Goal: Task Accomplishment & Management: Manage account settings

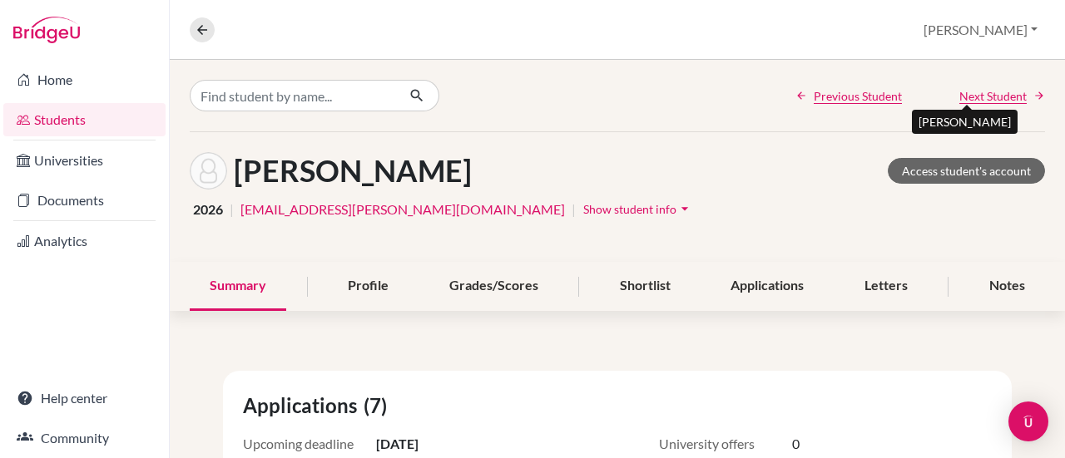
click at [959, 92] on span "Next Student" at bounding box center [992, 95] width 67 height 17
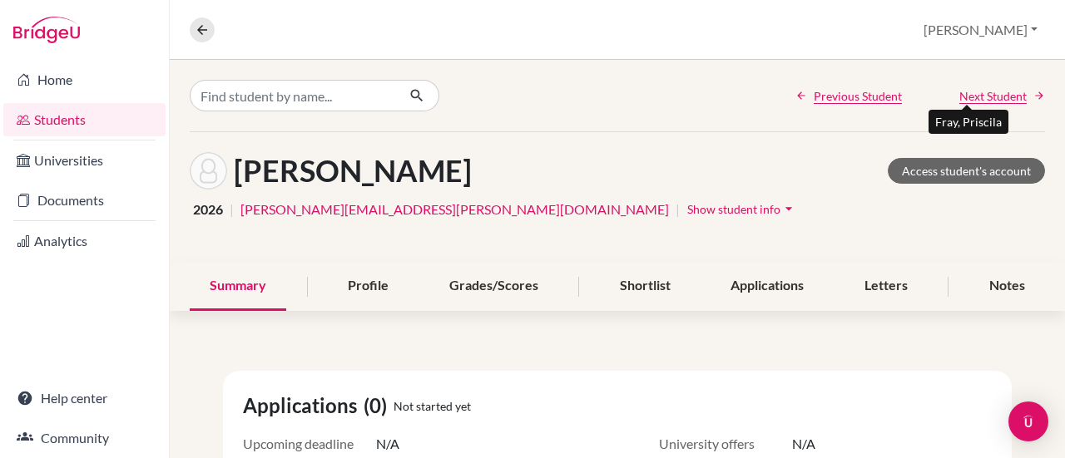
click at [959, 92] on span "Next Student" at bounding box center [992, 95] width 67 height 17
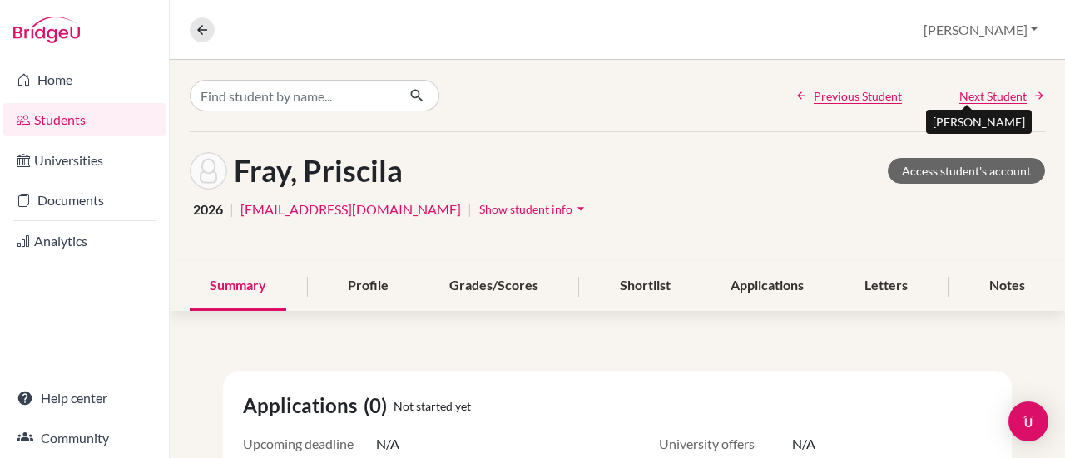
click at [959, 92] on span "Next Student" at bounding box center [992, 95] width 67 height 17
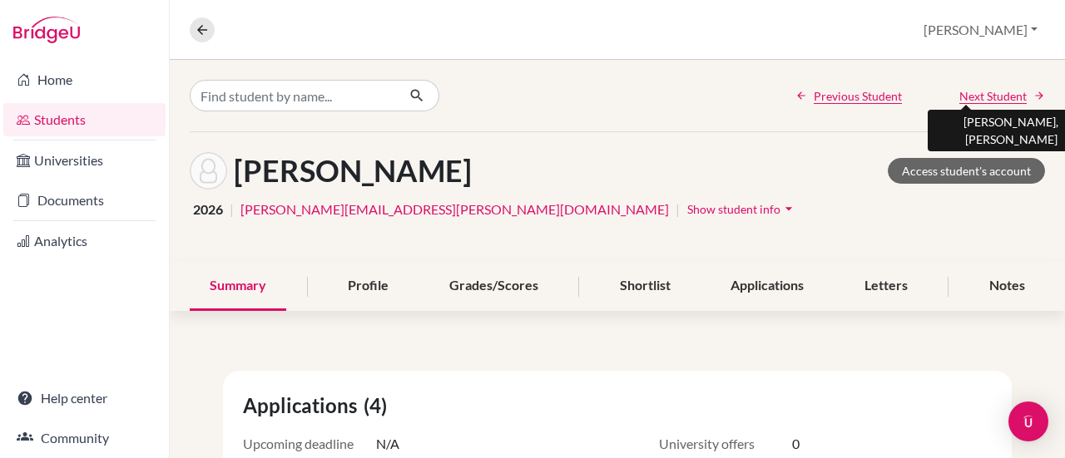
click at [959, 92] on span "Next Student" at bounding box center [992, 95] width 67 height 17
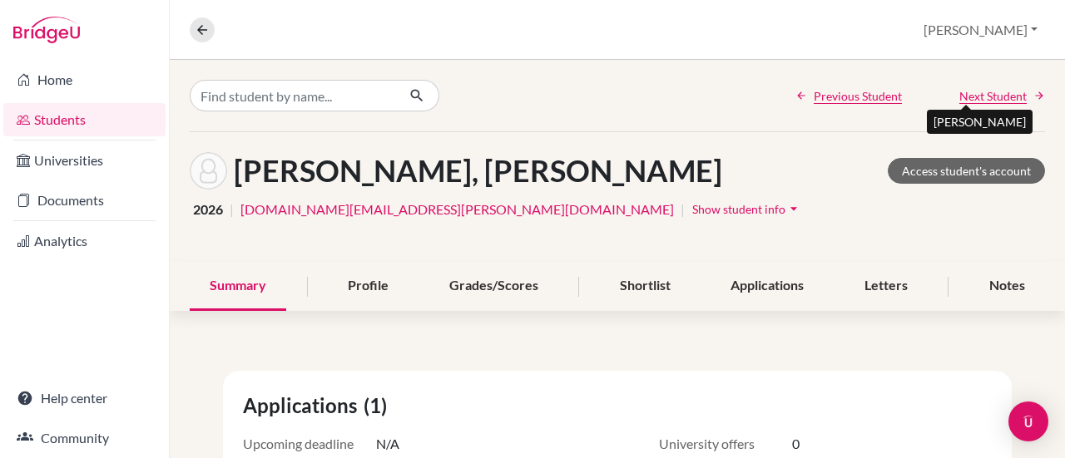
click at [959, 92] on span "Next Student" at bounding box center [992, 95] width 67 height 17
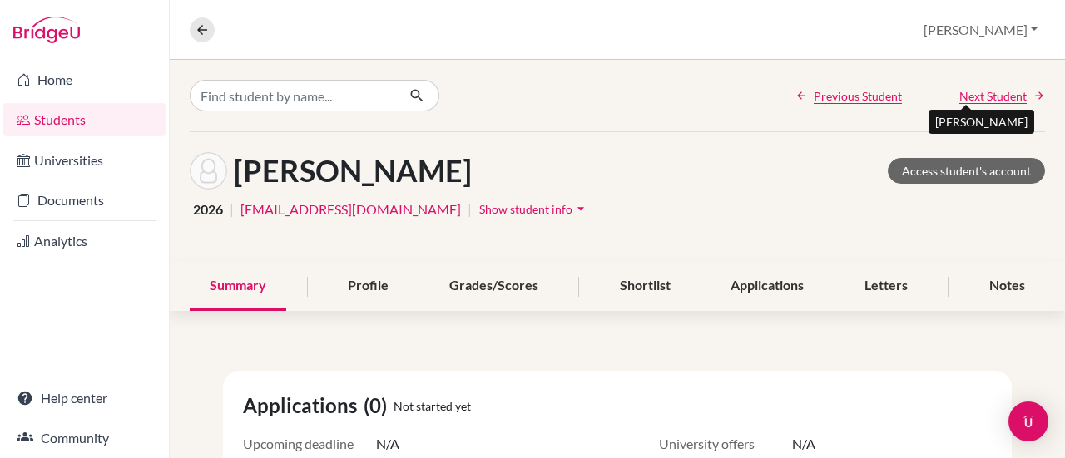
click at [959, 92] on span "Next Student" at bounding box center [992, 95] width 67 height 17
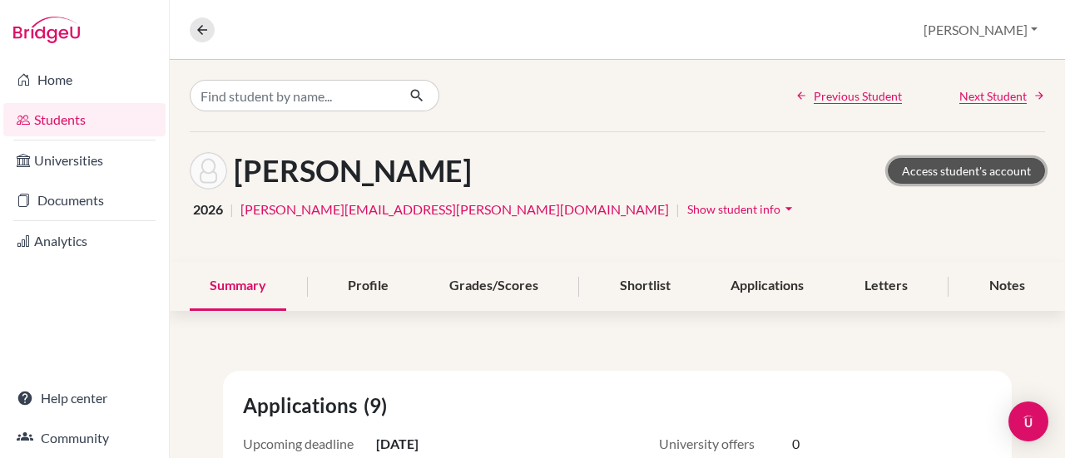
click at [943, 172] on link "Access student's account" at bounding box center [966, 171] width 157 height 26
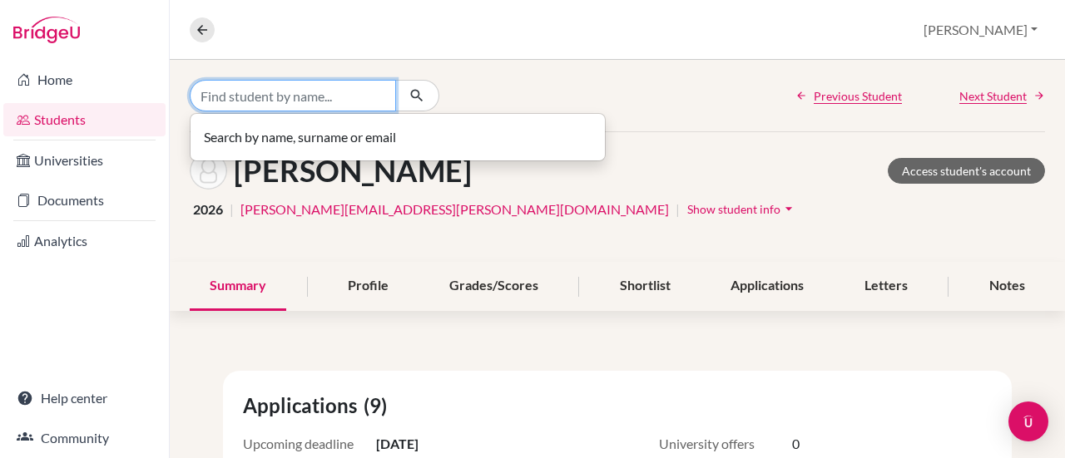
click at [339, 99] on input "Find student by name..." at bounding box center [293, 96] width 206 height 32
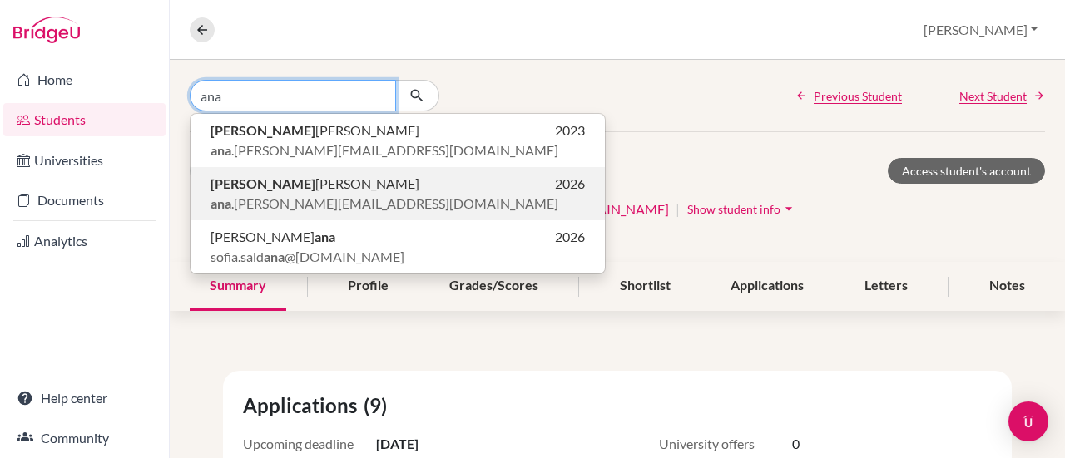
type input "ana"
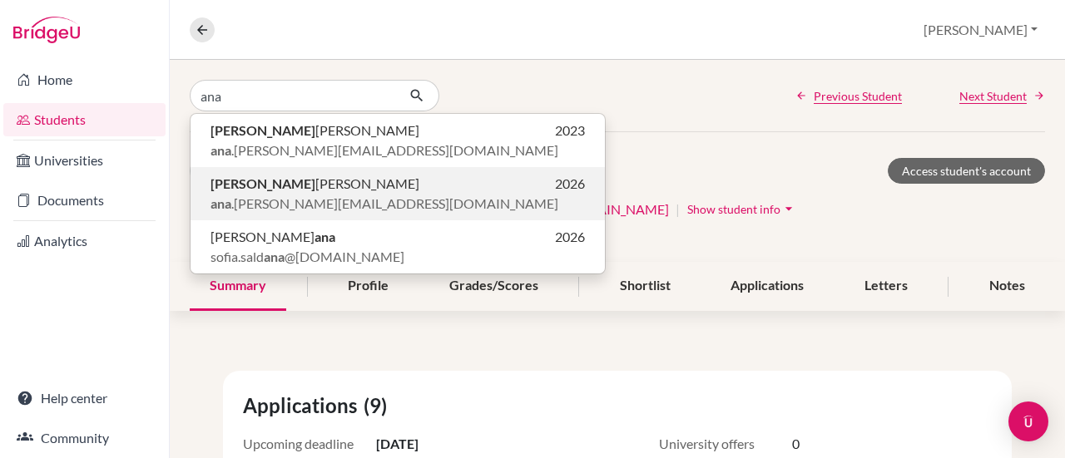
click at [320, 183] on p "[PERSON_NAME] 2026" at bounding box center [397, 184] width 374 height 20
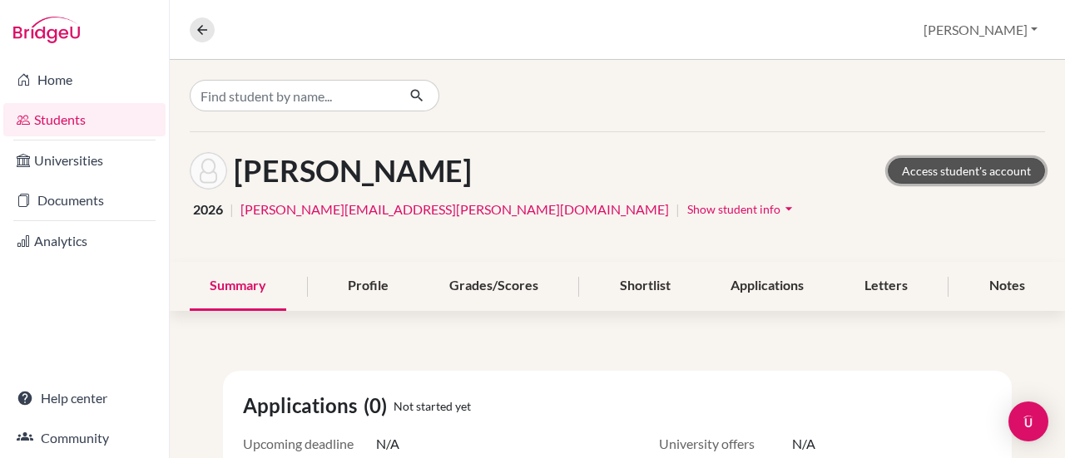
click at [901, 176] on link "Access student's account" at bounding box center [966, 171] width 157 height 26
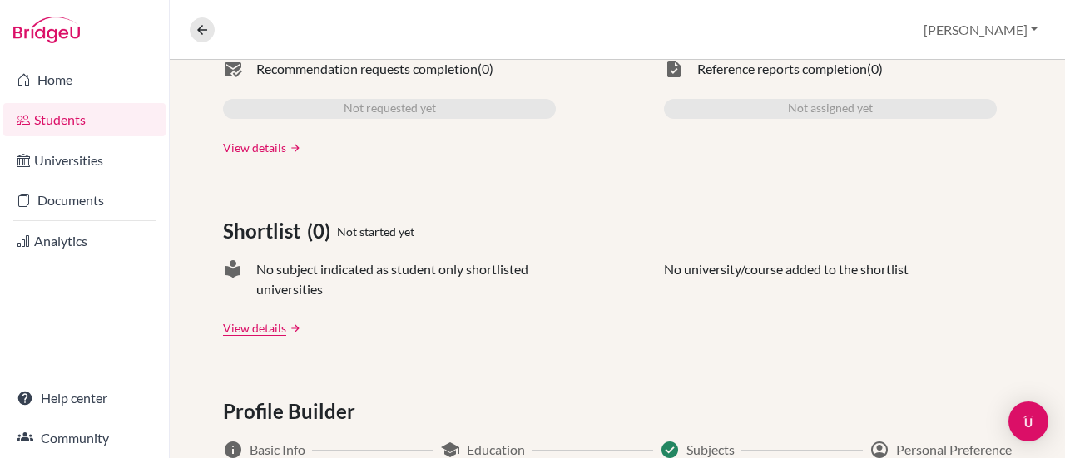
scroll to position [1003, 0]
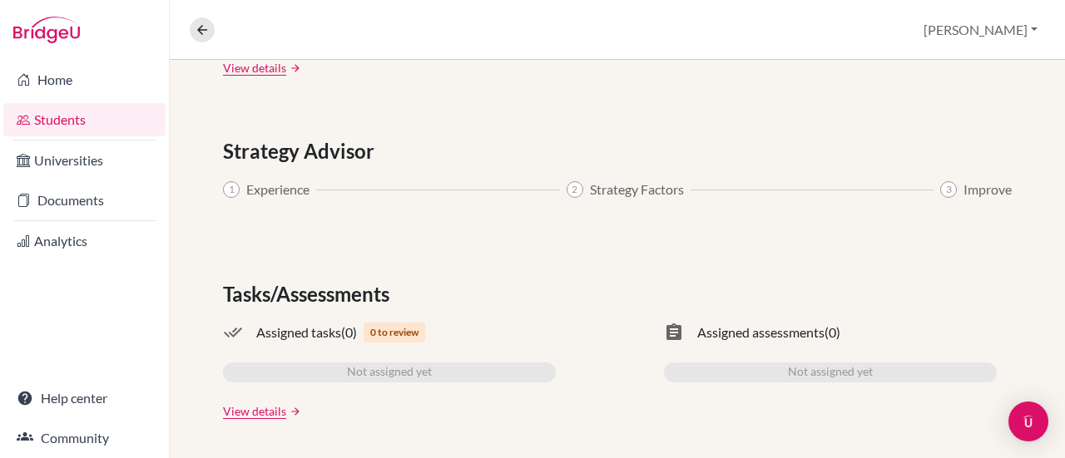
click at [270, 146] on span "Strategy Advisor" at bounding box center [302, 151] width 158 height 30
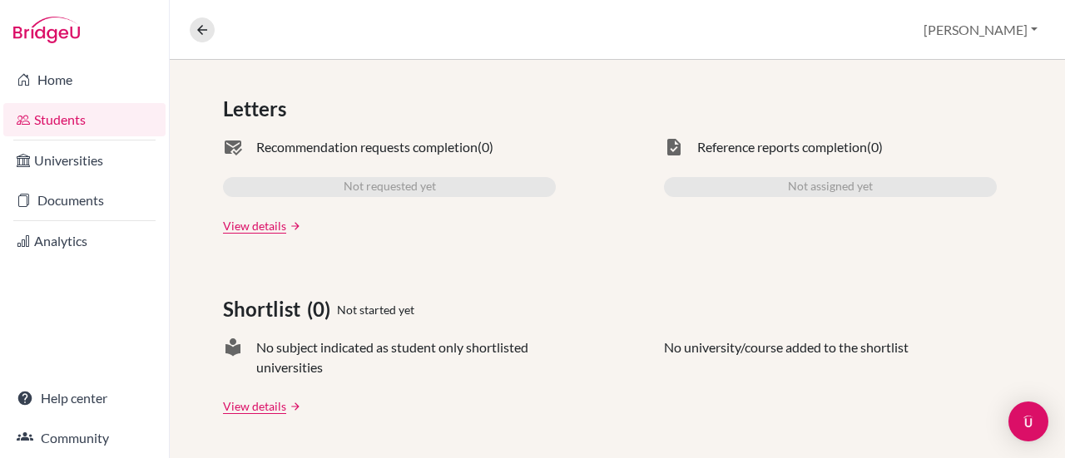
scroll to position [5, 0]
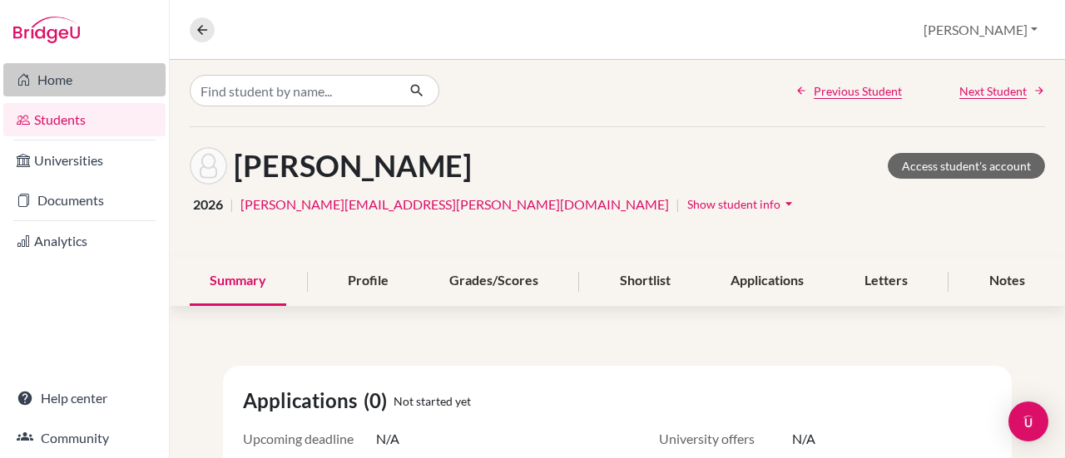
click at [78, 86] on link "Home" at bounding box center [84, 79] width 162 height 33
